Goal: Task Accomplishment & Management: Use online tool/utility

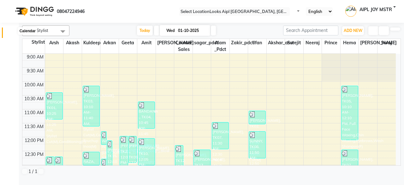
drag, startPoint x: 0, startPoint y: 0, endPoint x: 13, endPoint y: 36, distance: 38.2
click at [13, 36] on li "Calendar" at bounding box center [9, 33] width 19 height 14
click at [12, 48] on icon at bounding box center [12, 48] width 0 height 0
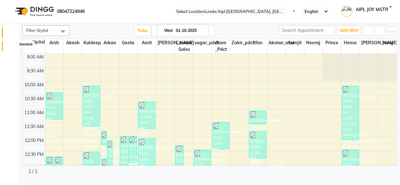
select select "service"
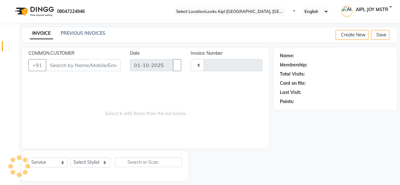
type input "8442"
select select "6047"
click at [12, 61] on icon at bounding box center [12, 61] width 0 height 0
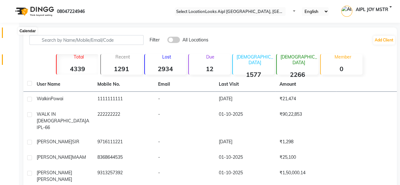
click at [12, 34] on icon at bounding box center [12, 34] width 0 height 0
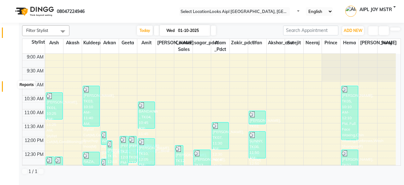
click at [11, 88] on span at bounding box center [11, 88] width 11 height 0
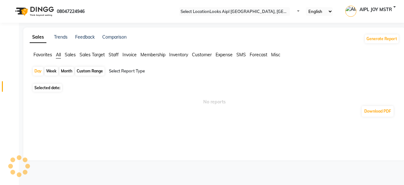
click at [11, 88] on span at bounding box center [11, 88] width 11 height 0
select select "bar"
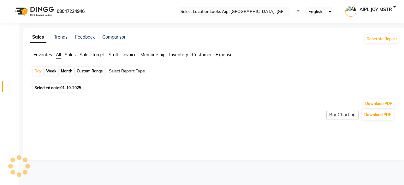
click at [119, 56] on span "Staff" at bounding box center [114, 55] width 10 height 6
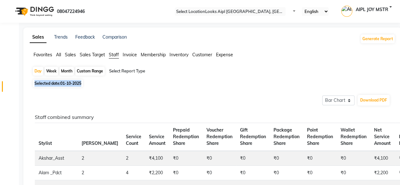
drag, startPoint x: 191, startPoint y: 65, endPoint x: 197, endPoint y: 104, distance: 39.4
click at [9, 34] on span at bounding box center [11, 34] width 11 height 0
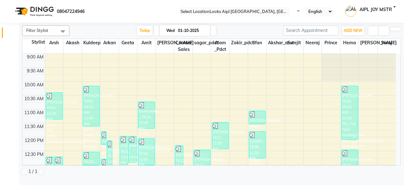
click at [63, 30] on span at bounding box center [63, 31] width 13 height 12
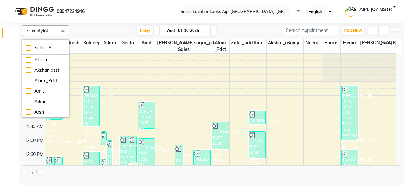
click at [93, 26] on div "[DATE] [DATE]" at bounding box center [177, 30] width 208 height 9
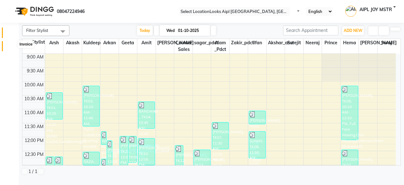
click at [12, 48] on icon at bounding box center [12, 48] width 0 height 0
select select "service"
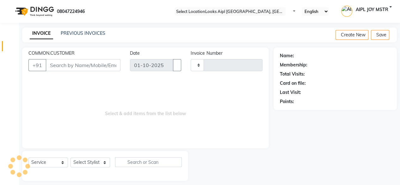
type input "8443"
select select "6047"
click at [9, 34] on span at bounding box center [11, 34] width 11 height 0
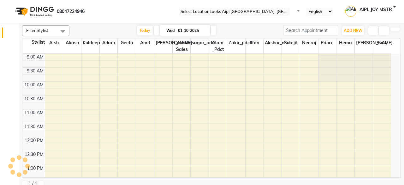
scroll to position [204, 0]
